Goal: Transaction & Acquisition: Purchase product/service

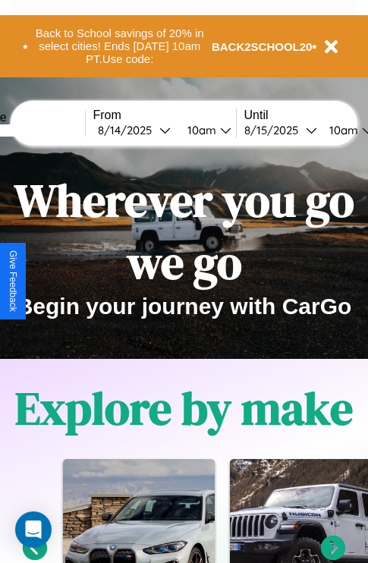
click at [51, 130] on input "text" at bounding box center [28, 130] width 114 height 12
type input "******"
click at [152, 130] on div "[DATE]" at bounding box center [128, 130] width 61 height 14
select select "*"
select select "****"
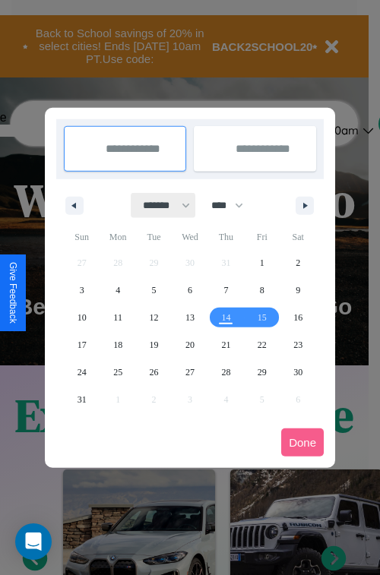
click at [159, 205] on select "******* ******** ***** ***** *** **** **** ****** ********* ******* ******** **…" at bounding box center [163, 205] width 65 height 25
select select "*"
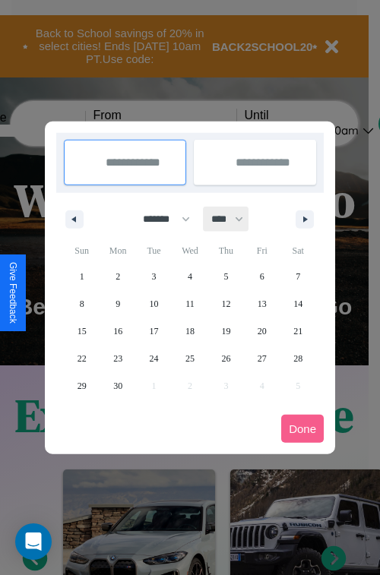
click at [234, 219] on select "**** **** **** **** **** **** **** **** **** **** **** **** **** **** **** ****…" at bounding box center [226, 218] width 46 height 25
select select "****"
click at [81, 303] on span "7" at bounding box center [82, 303] width 5 height 27
type input "**********"
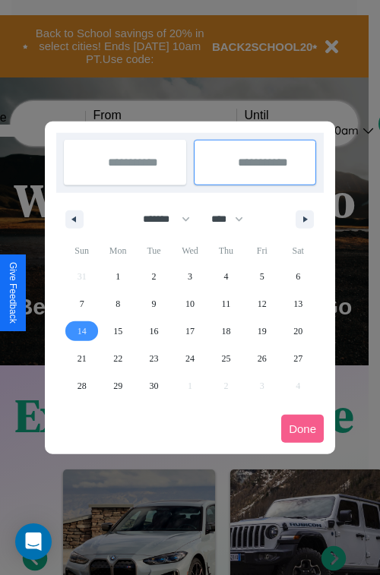
click at [81, 330] on span "14" at bounding box center [81, 330] width 9 height 27
type input "**********"
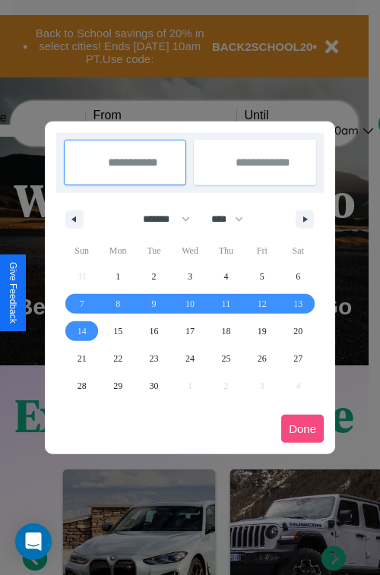
click at [302, 428] on button "Done" at bounding box center [302, 428] width 43 height 28
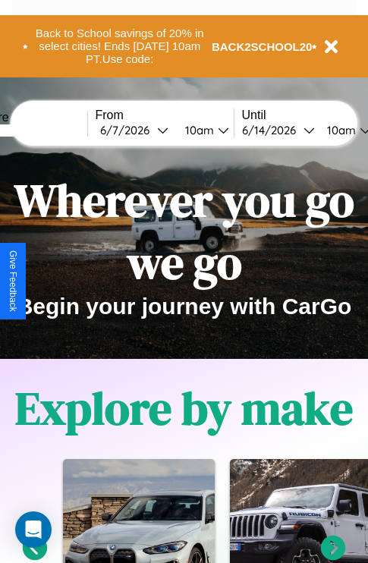
scroll to position [0, 54]
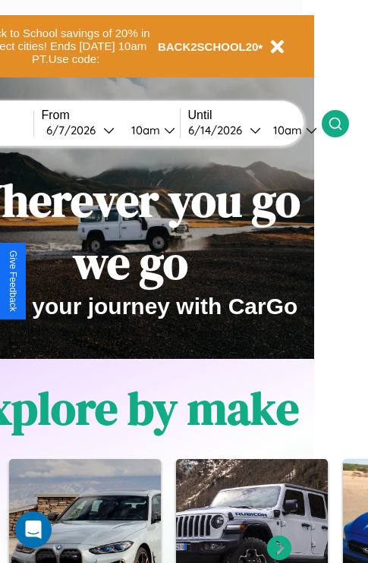
click at [343, 123] on icon at bounding box center [335, 123] width 15 height 15
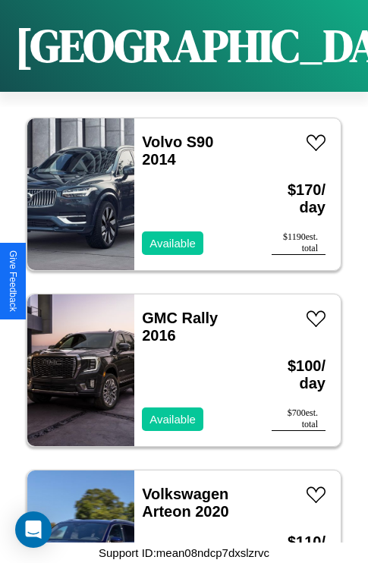
scroll to position [9391, 0]
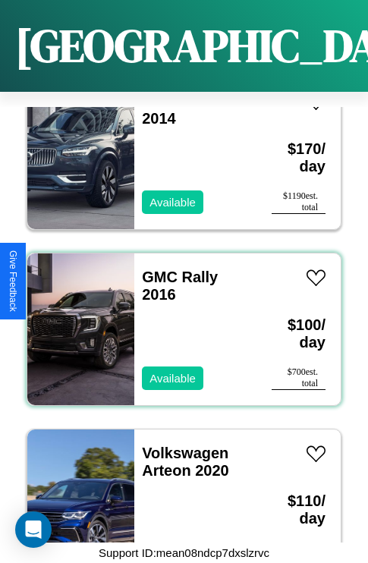
click at [178, 320] on div "GMC Rally 2016 Available" at bounding box center [195, 330] width 122 height 152
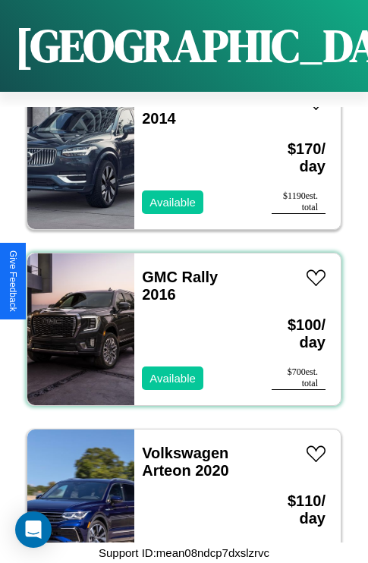
click at [178, 320] on div "GMC Rally 2016 Available" at bounding box center [195, 330] width 122 height 152
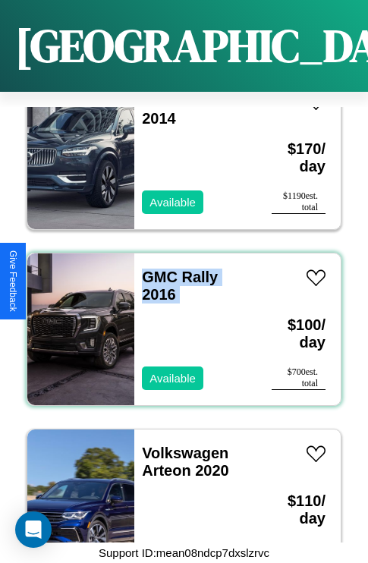
click at [178, 320] on div "GMC Rally 2016 Available" at bounding box center [195, 330] width 122 height 152
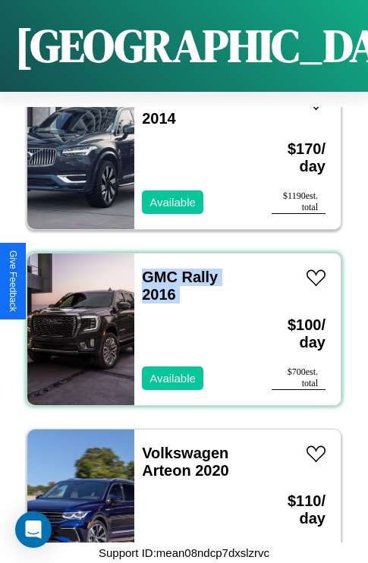
click at [178, 320] on div "GMC Rally 2016 Available" at bounding box center [195, 330] width 122 height 152
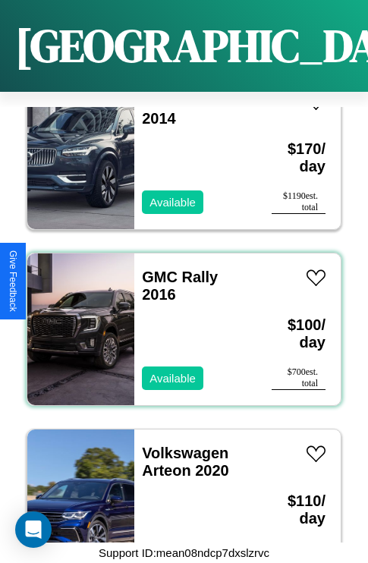
click at [178, 320] on div "GMC Rally 2016 Available" at bounding box center [195, 330] width 122 height 152
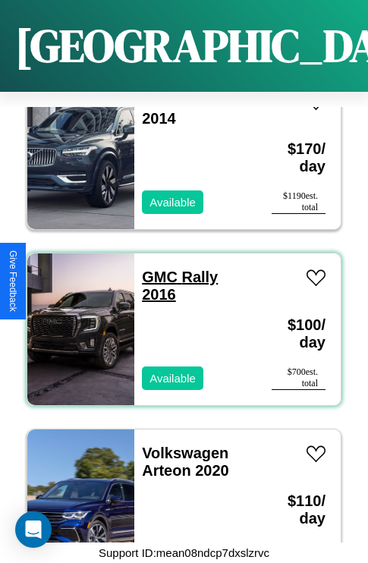
click at [155, 269] on link "GMC Rally 2016" at bounding box center [180, 286] width 76 height 34
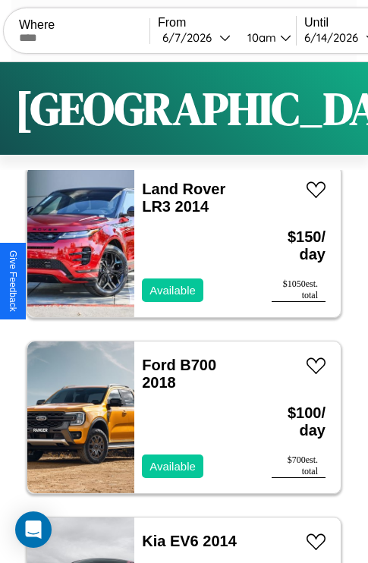
scroll to position [0, 0]
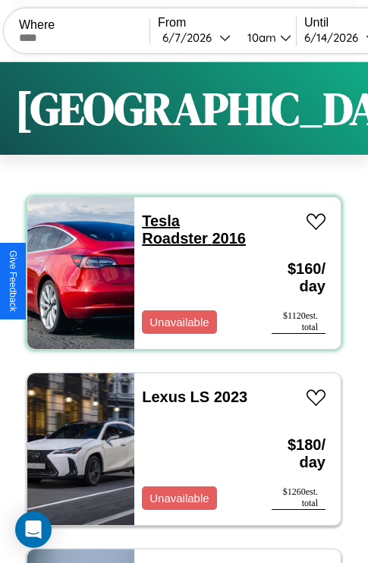
click at [156, 221] on link "Tesla Roadster 2016" at bounding box center [194, 230] width 104 height 34
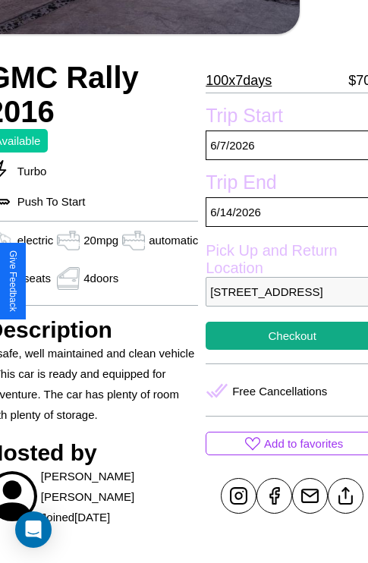
scroll to position [323, 73]
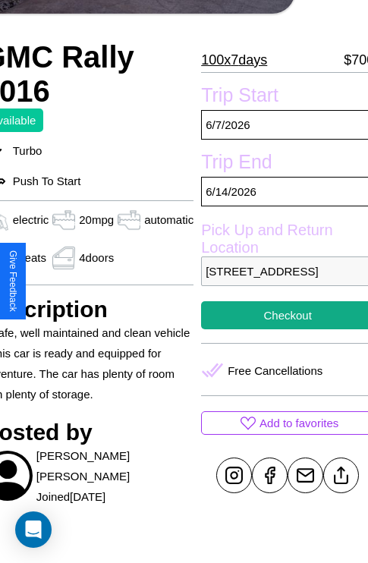
click at [281, 282] on p "[STREET_ADDRESS]" at bounding box center [287, 272] width 173 height 30
click at [281, 282] on p "8182 Park Avenue Mumbai Maharashtra 74527 India" at bounding box center [287, 272] width 173 height 30
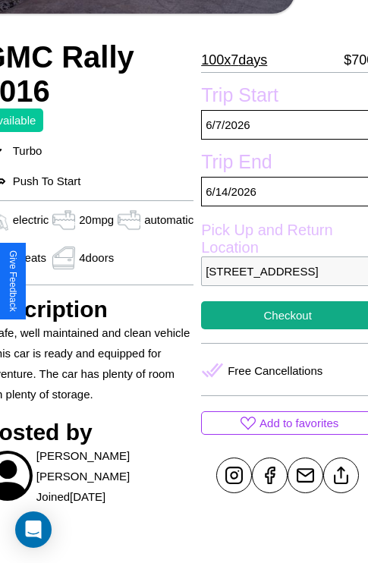
click at [281, 282] on p "8182 Park Avenue Mumbai Maharashtra 74527 India" at bounding box center [287, 272] width 173 height 30
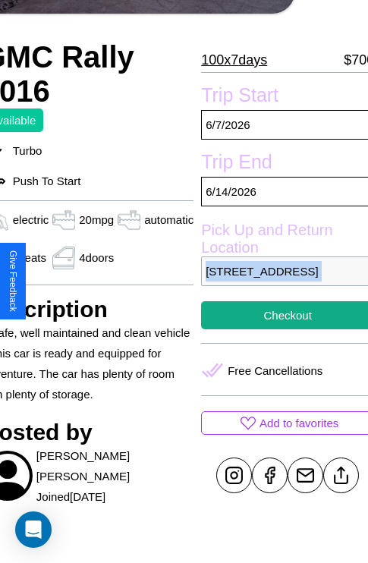
click at [281, 282] on p "8182 Park Avenue Mumbai Maharashtra 74527 India" at bounding box center [287, 272] width 173 height 30
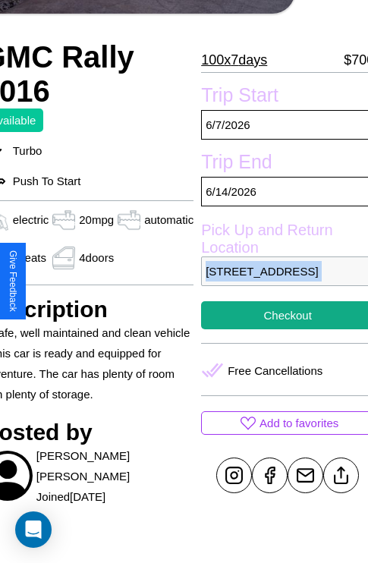
click at [281, 282] on p "8182 Park Avenue Mumbai Maharashtra 74527 India" at bounding box center [287, 272] width 173 height 30
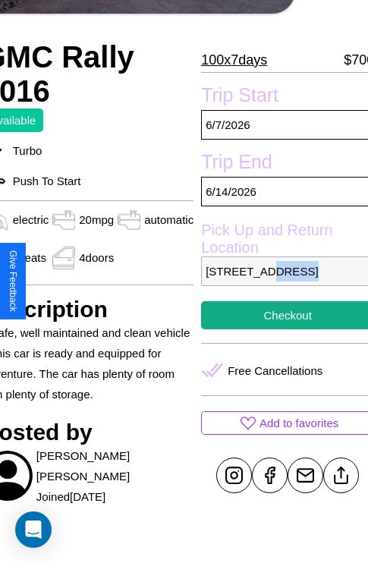
click at [281, 282] on p "8182 Park Avenue Mumbai Maharashtra 74527 India" at bounding box center [287, 272] width 173 height 30
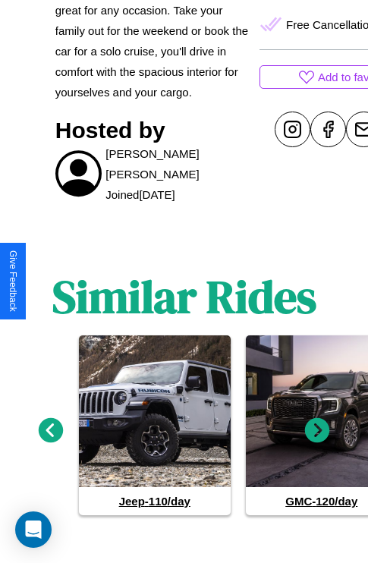
scroll to position [645, 0]
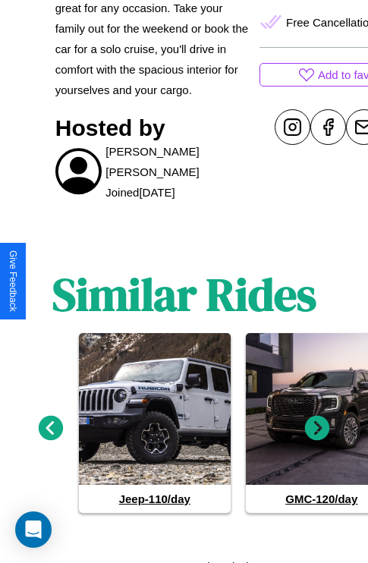
click at [317, 422] on icon at bounding box center [317, 428] width 25 height 25
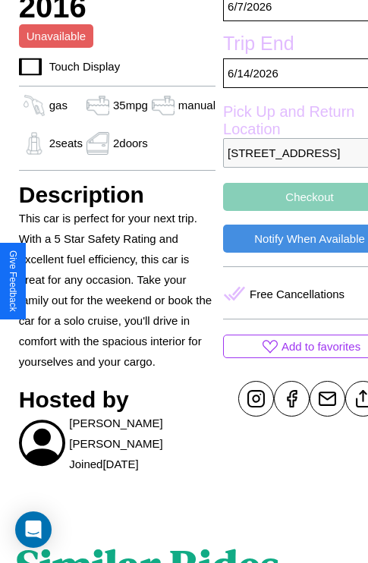
scroll to position [255, 52]
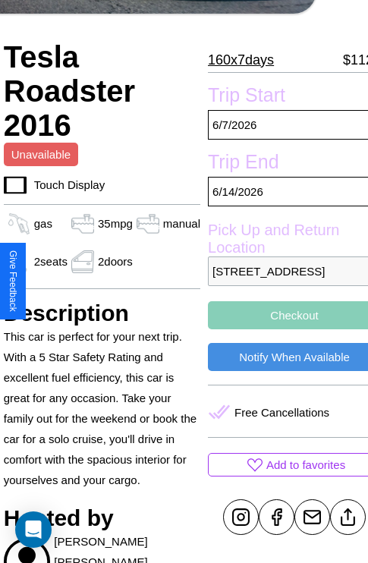
click at [282, 282] on p "[STREET_ADDRESS]" at bounding box center [294, 272] width 173 height 30
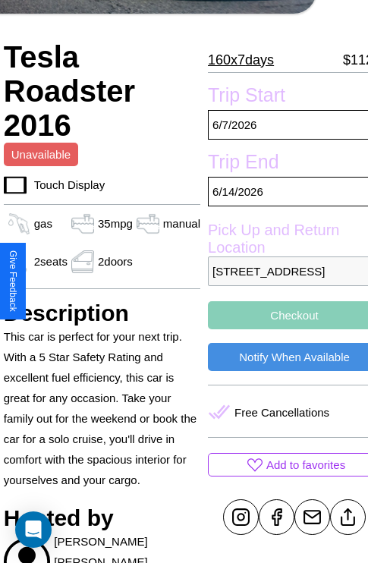
click at [282, 282] on p "[STREET_ADDRESS]" at bounding box center [294, 272] width 173 height 30
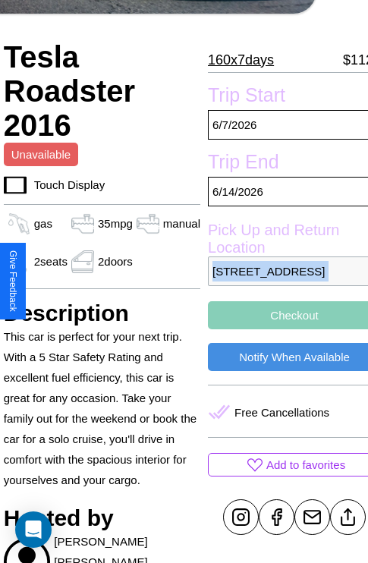
click at [282, 282] on p "[STREET_ADDRESS]" at bounding box center [294, 272] width 173 height 30
click at [282, 282] on p "8268 Pine Street Mumbai Maharashtra 58506 India" at bounding box center [294, 272] width 173 height 30
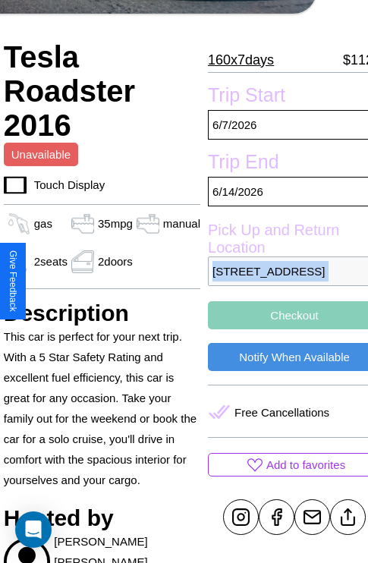
click at [282, 282] on p "8268 Pine Street Mumbai Maharashtra 58506 India" at bounding box center [294, 272] width 173 height 30
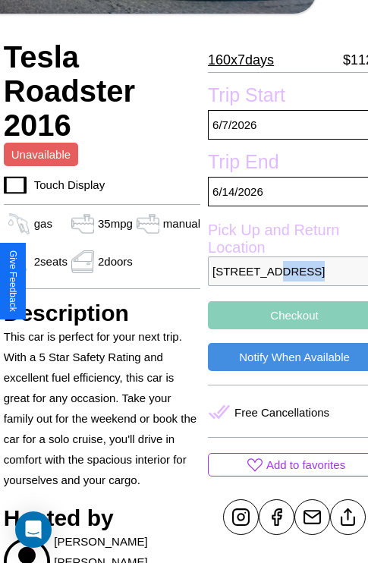
click at [282, 282] on p "8268 Pine Street Mumbai Maharashtra 58506 India" at bounding box center [294, 272] width 173 height 30
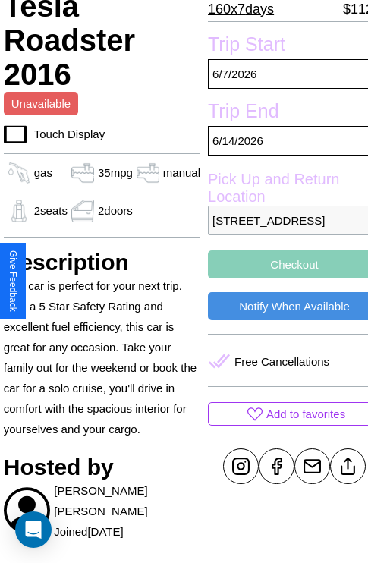
scroll to position [310, 52]
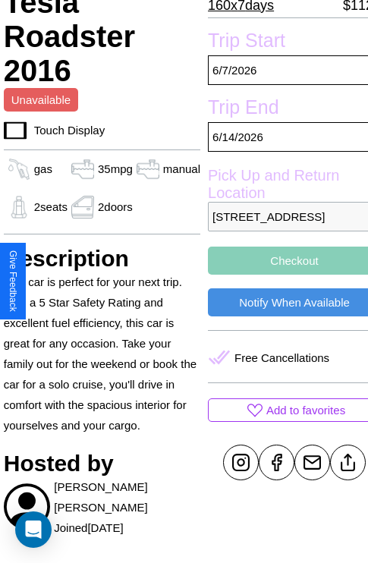
click at [282, 275] on button "Checkout" at bounding box center [294, 261] width 173 height 28
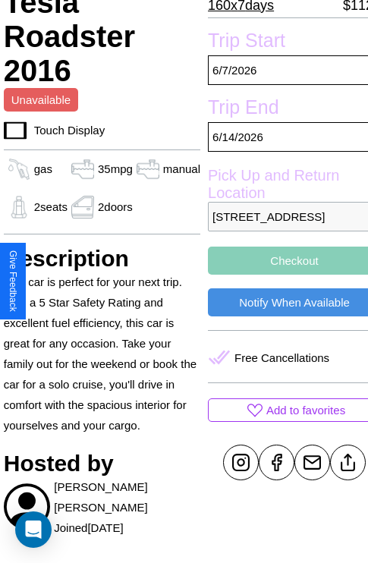
click at [282, 275] on button "Checkout" at bounding box center [294, 261] width 173 height 28
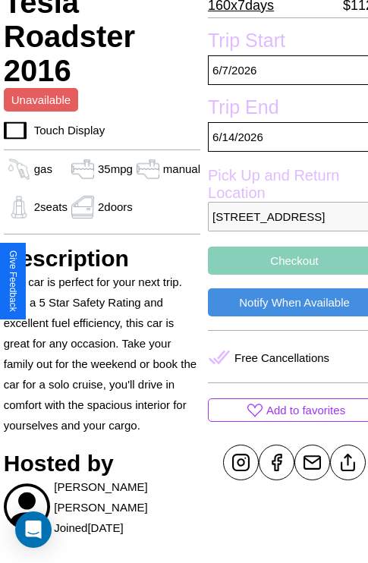
click at [282, 275] on button "Checkout" at bounding box center [294, 261] width 173 height 28
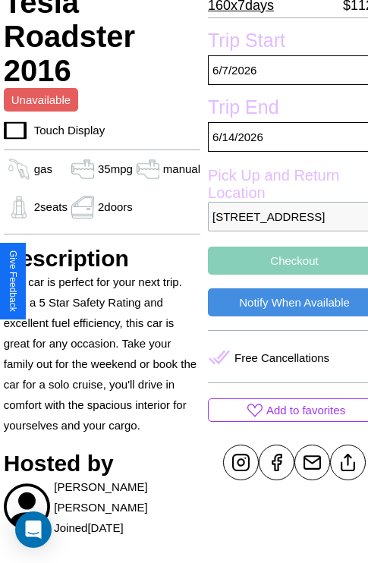
click at [282, 275] on button "Checkout" at bounding box center [294, 261] width 173 height 28
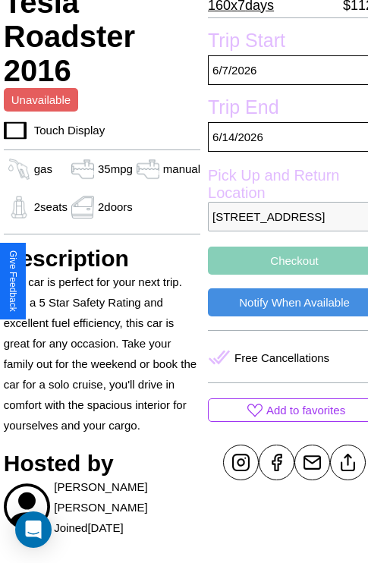
click at [282, 275] on button "Checkout" at bounding box center [294, 261] width 173 height 28
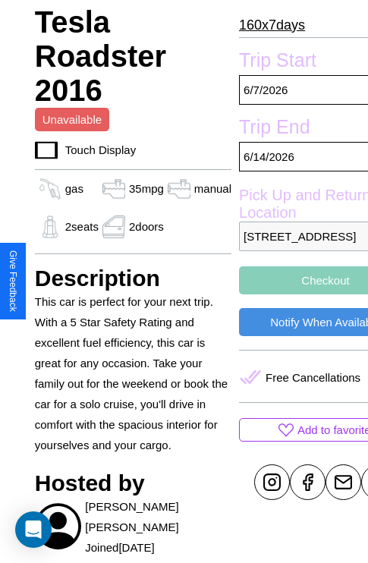
scroll to position [512, 36]
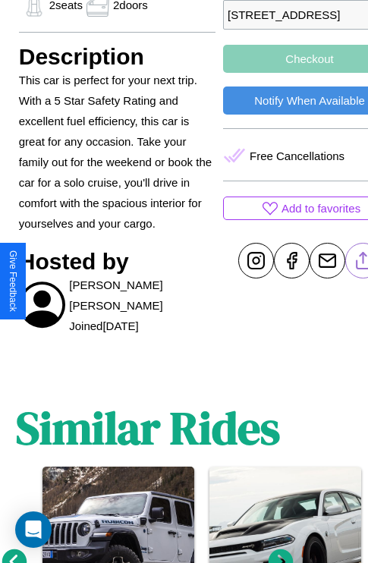
click at [364, 263] on line at bounding box center [364, 258] width 0 height 11
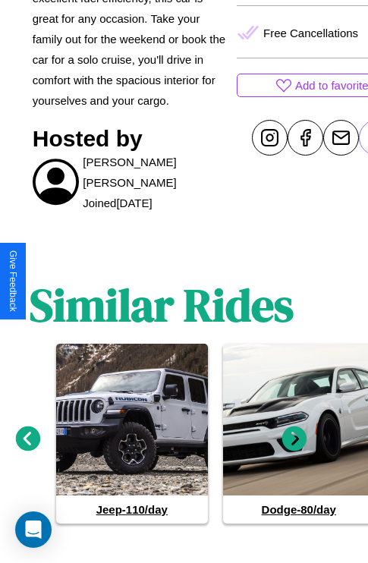
scroll to position [645, 23]
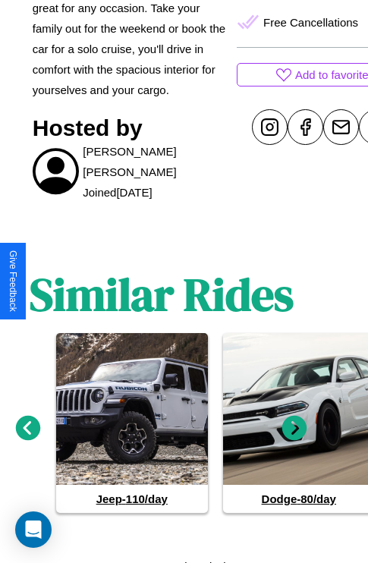
click at [295, 422] on icon at bounding box center [294, 428] width 25 height 25
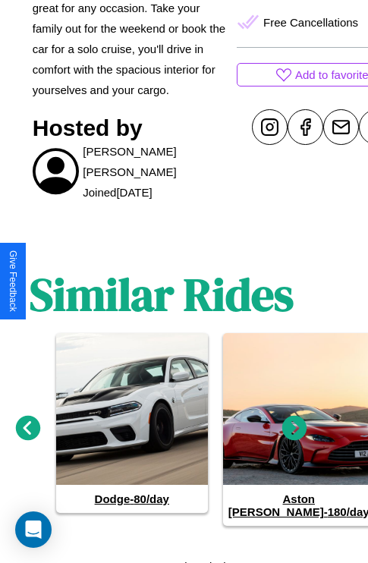
click at [295, 422] on icon at bounding box center [294, 428] width 25 height 25
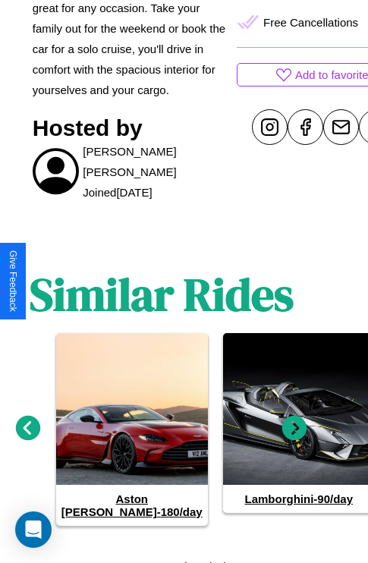
click at [295, 422] on icon at bounding box center [294, 428] width 25 height 25
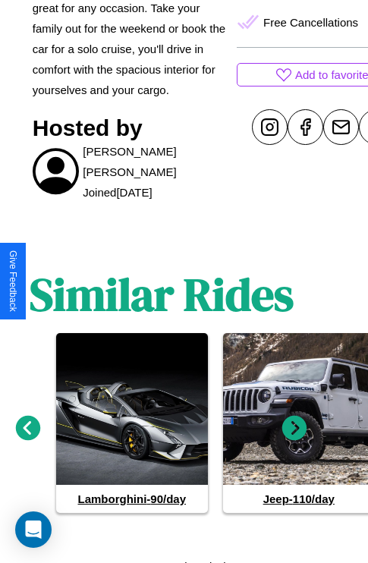
click at [295, 422] on icon at bounding box center [294, 428] width 25 height 25
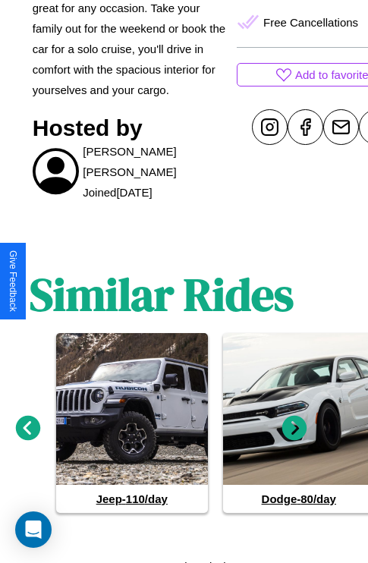
click at [295, 422] on icon at bounding box center [294, 428] width 25 height 25
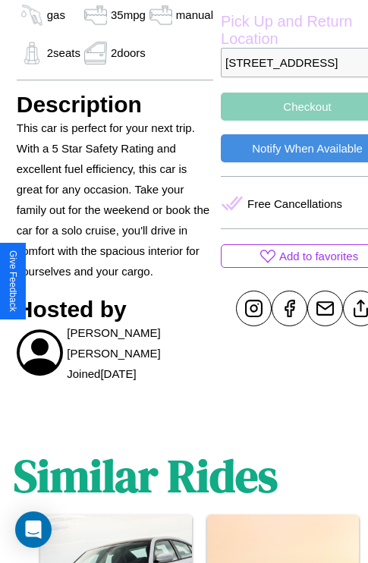
scroll to position [310, 52]
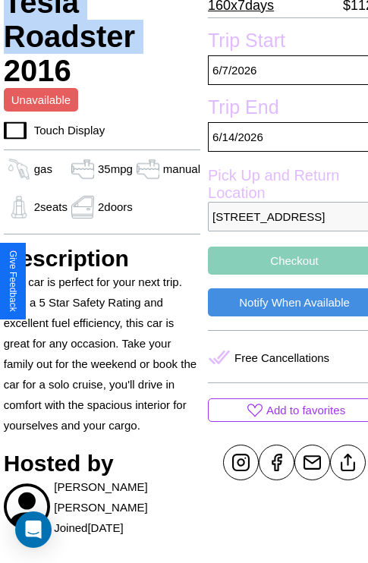
click at [282, 275] on button "Checkout" at bounding box center [294, 261] width 173 height 28
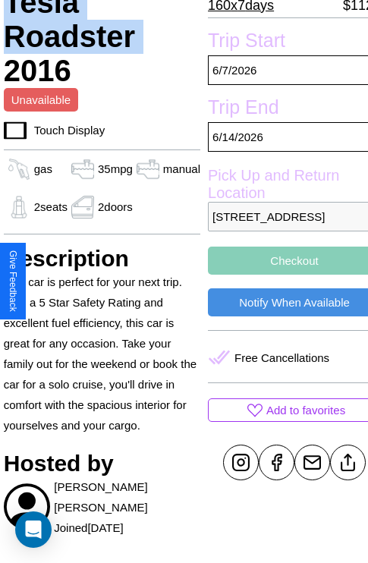
click at [282, 275] on button "Checkout" at bounding box center [294, 261] width 173 height 28
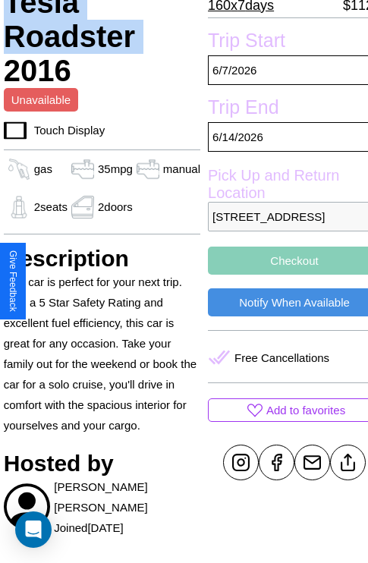
click at [282, 275] on button "Checkout" at bounding box center [294, 261] width 173 height 28
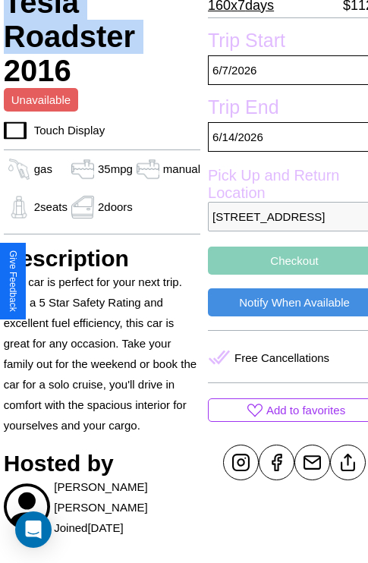
click at [282, 275] on button "Checkout" at bounding box center [294, 261] width 173 height 28
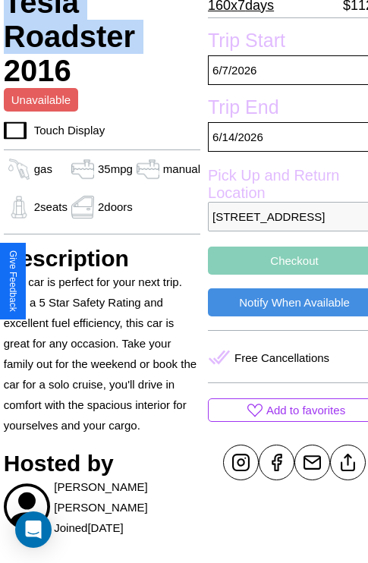
click at [282, 275] on button "Checkout" at bounding box center [294, 261] width 173 height 28
